Goal: Find specific page/section: Find specific page/section

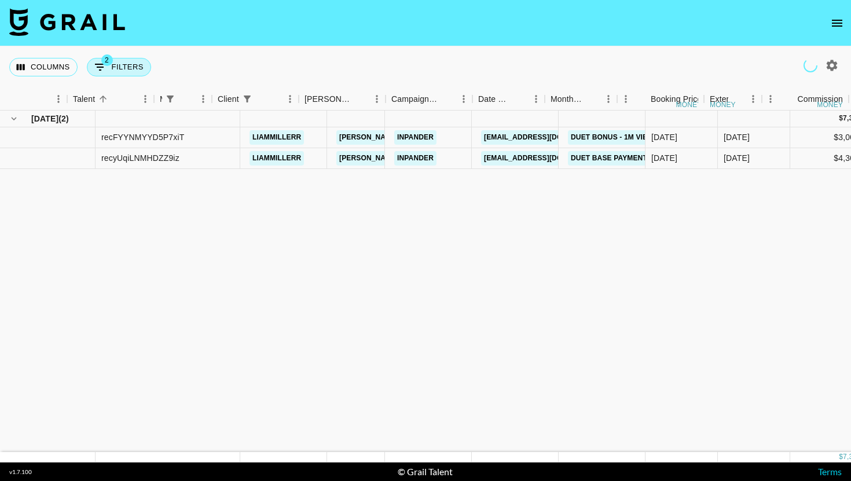
scroll to position [0, 173]
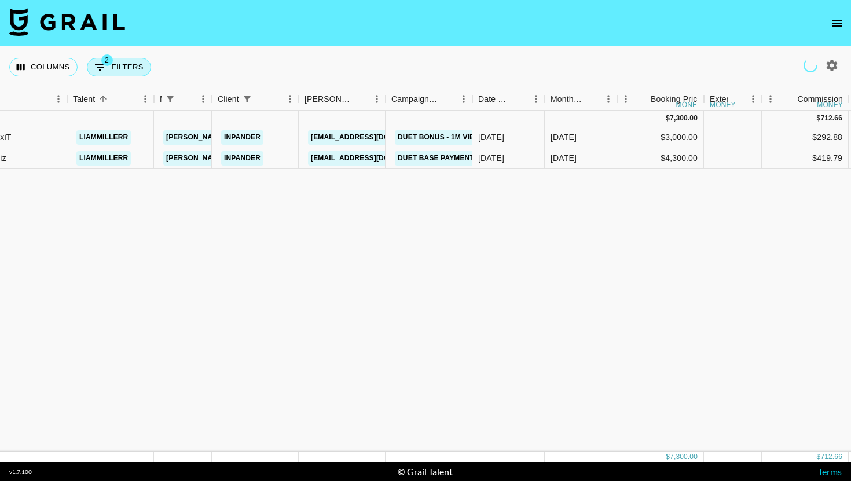
click at [115, 66] on button "2 Filters" at bounding box center [119, 67] width 64 height 19
select select "managerIds"
select select "clientId"
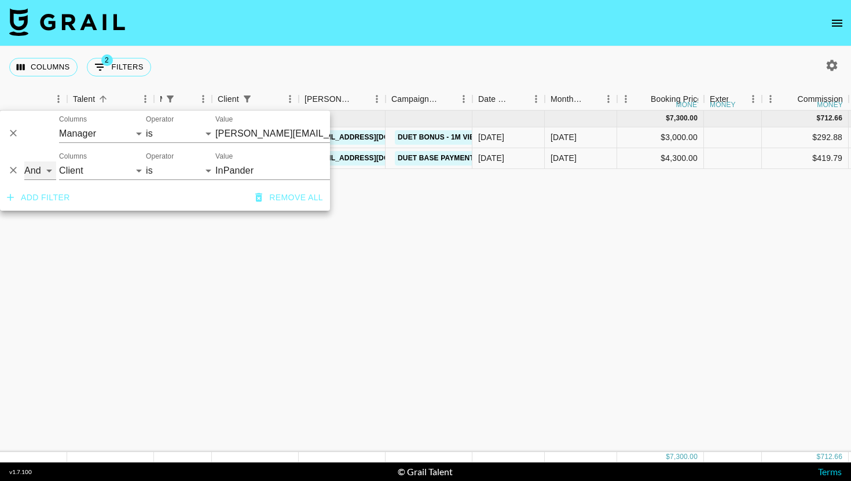
click at [26, 168] on select "And Or" at bounding box center [40, 170] width 32 height 19
click at [12, 168] on icon "Delete" at bounding box center [14, 170] width 12 height 12
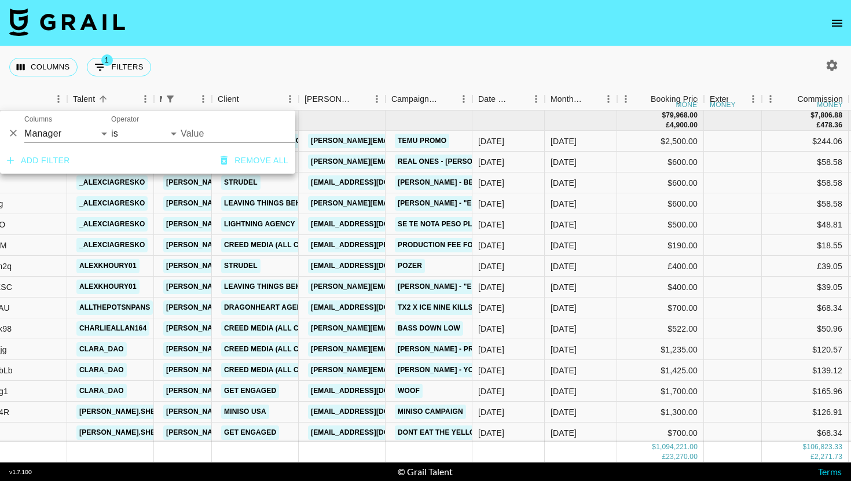
type input "[PERSON_NAME][EMAIL_ADDRESS][DOMAIN_NAME]"
click at [36, 160] on button "Add filter" at bounding box center [38, 160] width 72 height 21
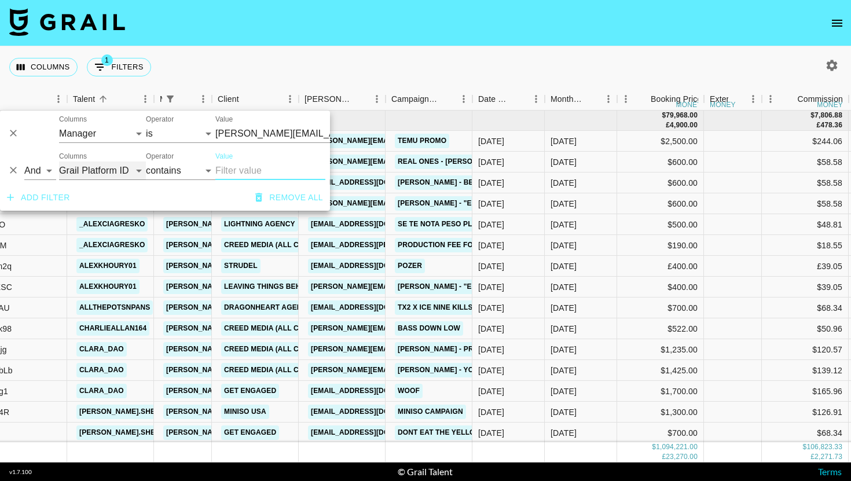
click at [106, 172] on select "Grail Platform ID Airtable ID Talent Manager Client [PERSON_NAME] Campaign (Typ…" at bounding box center [102, 170] width 87 height 19
select select "status"
click at [106, 170] on select "Grail Platform ID Airtable ID Talent Manager Client [PERSON_NAME] Campaign (Typ…" at bounding box center [102, 170] width 87 height 19
click at [111, 177] on select "Grail Platform ID Airtable ID Talent Manager Client [PERSON_NAME] Campaign (Typ…" at bounding box center [102, 170] width 87 height 19
click at [156, 177] on select "is is not is any of is not any of" at bounding box center [180, 170] width 69 height 19
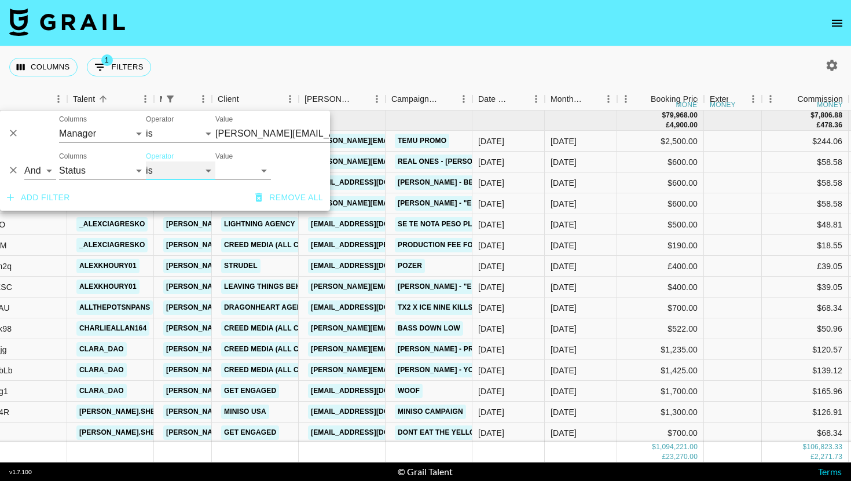
select select "not"
type input "[PERSON_NAME][EMAIL_ADDRESS][DOMAIN_NAME]"
click at [259, 168] on select "confirmed declined draft posted approved cancelled badDebt" at bounding box center [243, 170] width 56 height 19
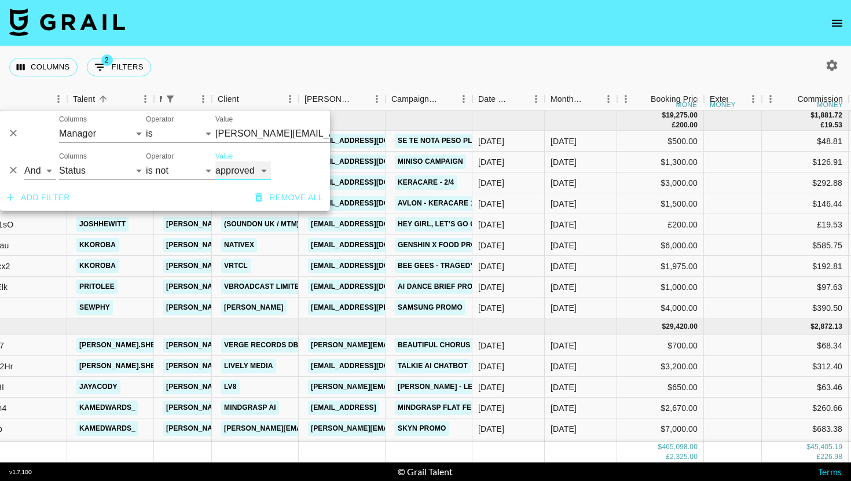
click at [241, 167] on select "confirmed declined draft posted approved cancelled badDebt" at bounding box center [243, 170] width 56 height 19
select select "cancelled"
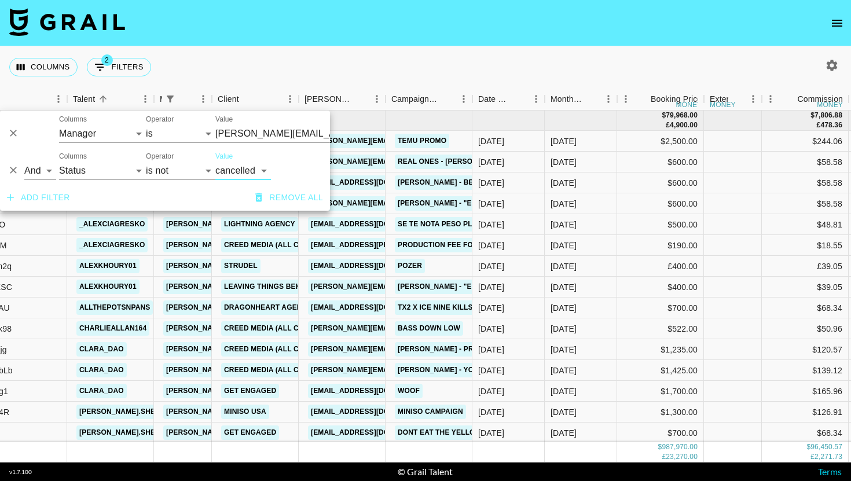
click at [53, 194] on button "Add filter" at bounding box center [38, 197] width 72 height 21
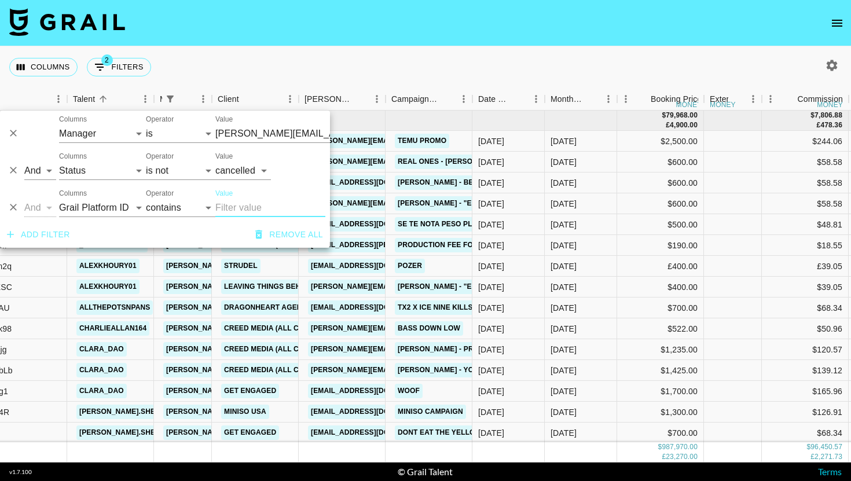
click at [87, 197] on div "Columns Grail Platform ID Airtable ID Talent Manager Client [PERSON_NAME] Campa…" at bounding box center [102, 203] width 87 height 28
click at [87, 202] on select "Grail Platform ID Airtable ID Talent Manager Client [PERSON_NAME] Campaign (Typ…" at bounding box center [102, 208] width 87 height 19
select select "status"
select select "is"
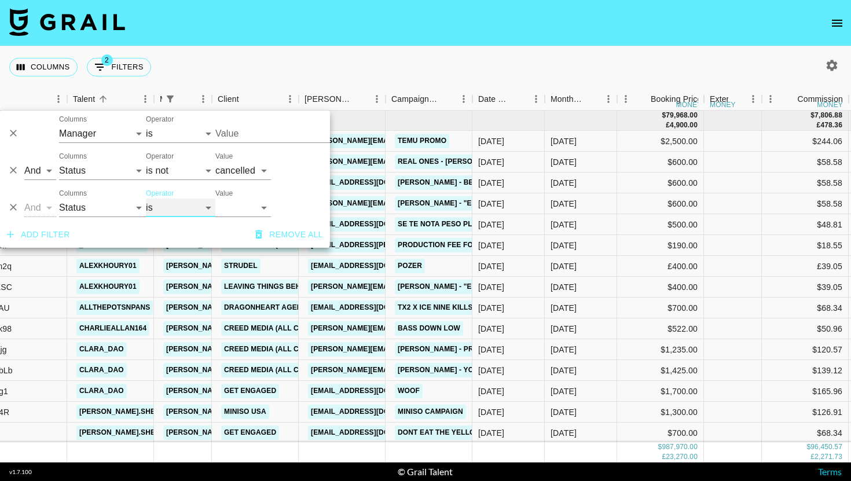
click at [177, 200] on select "is is not is any of is not any of" at bounding box center [180, 208] width 69 height 19
type input "[PERSON_NAME][EMAIL_ADDRESS][DOMAIN_NAME]"
click at [186, 205] on select "is is not is any of is not any of" at bounding box center [180, 208] width 69 height 19
select select "not"
click at [226, 208] on select "confirmed declined draft posted approved cancelled badDebt" at bounding box center [243, 208] width 56 height 19
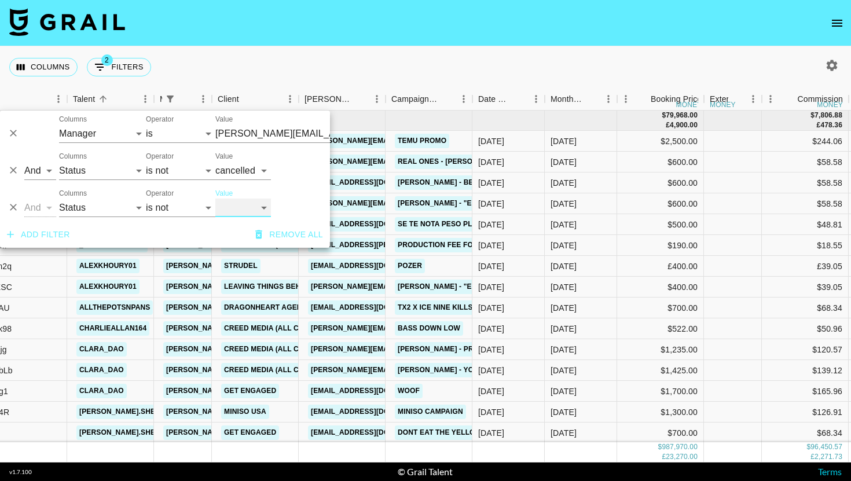
select select "declined"
click at [28, 231] on button "Add filter" at bounding box center [38, 234] width 72 height 21
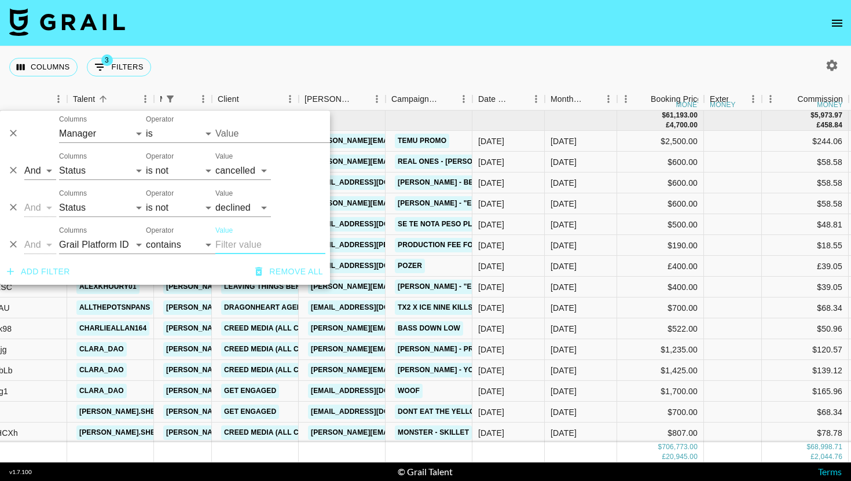
type input "[PERSON_NAME][EMAIL_ADDRESS][DOMAIN_NAME]"
click at [86, 236] on select "Grail Platform ID Airtable ID Talent Manager Client [PERSON_NAME] Campaign (Typ…" at bounding box center [102, 245] width 87 height 19
click at [84, 239] on select "Grail Platform ID Airtable ID Talent Manager Client [PERSON_NAME] Campaign (Typ…" at bounding box center [102, 245] width 87 height 19
select select "monthDue2"
select select "is"
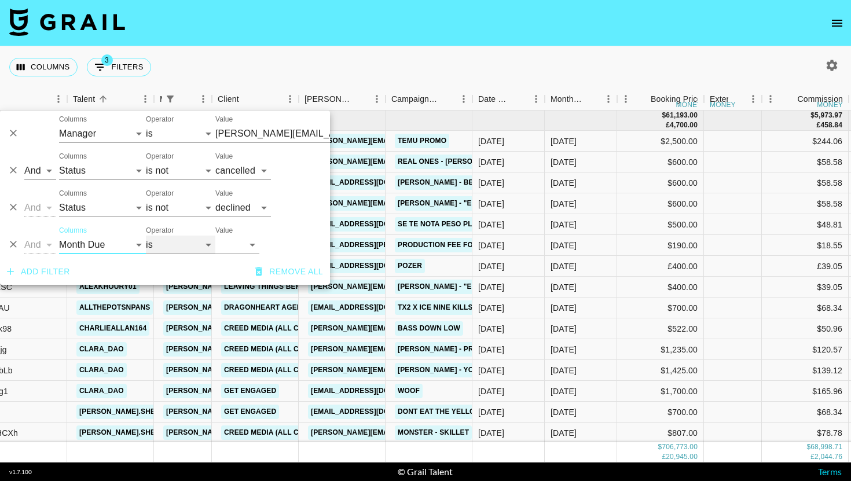
click at [189, 241] on select "is is not is any of" at bounding box center [180, 245] width 69 height 19
click at [233, 241] on select "[DATE] Aug '[DATE] Jun '[DATE] Apr '[DATE] Feb '[DATE] Dec '[DATE] Oct '[DATE] …" at bounding box center [237, 245] width 44 height 19
select select "[DATE]"
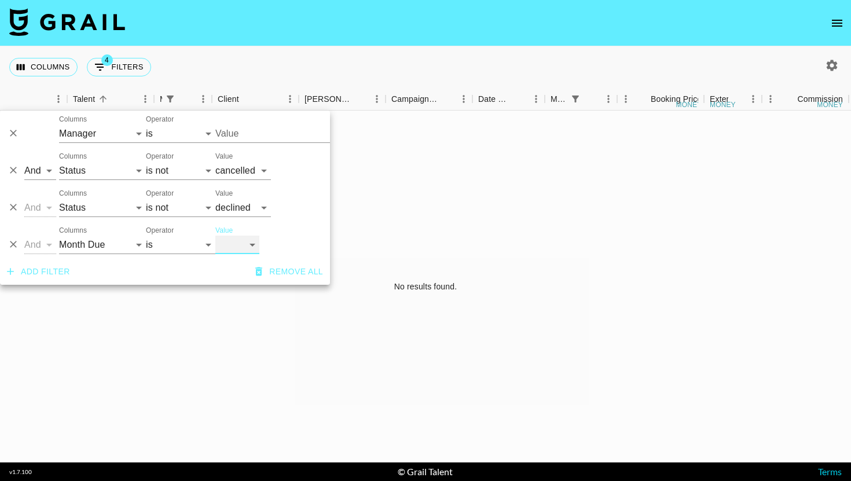
type input "[PERSON_NAME][EMAIL_ADDRESS][DOMAIN_NAME]"
click at [247, 255] on div "And Or Columns Grail Platform ID Airtable ID Talent Manager Client [PERSON_NAME…" at bounding box center [165, 240] width 330 height 37
click at [248, 243] on select "[DATE] Aug '[DATE] Jun '[DATE] Apr '[DATE] Feb '[DATE] Dec '[DATE] Oct '[DATE] …" at bounding box center [237, 245] width 44 height 19
select select "[DATE]"
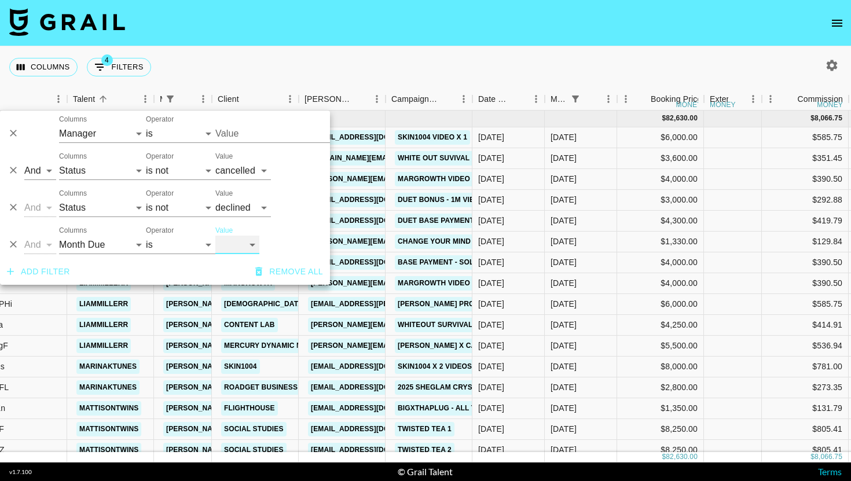
type input "[PERSON_NAME][EMAIL_ADDRESS][DOMAIN_NAME]"
click at [659, 52] on div "Columns 4 Filters + Booking" at bounding box center [425, 67] width 851 height 42
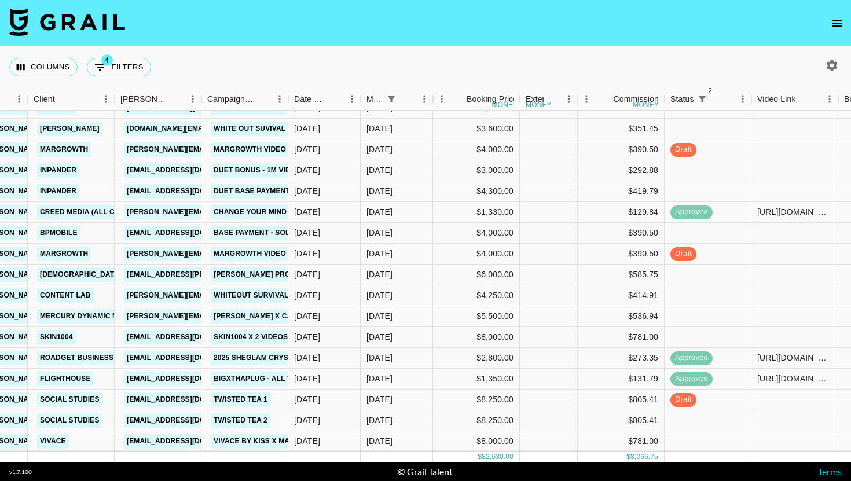
scroll to position [0, 357]
